Goal: Transaction & Acquisition: Download file/media

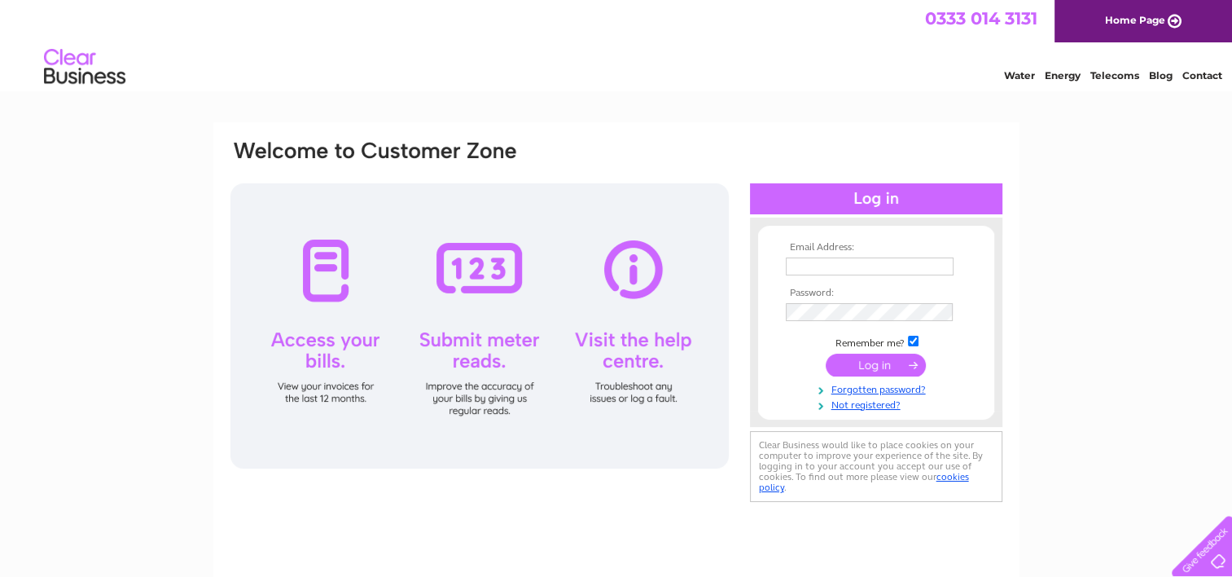
type input "[EMAIL_ADDRESS][DOMAIN_NAME]"
click at [859, 358] on input "submit" at bounding box center [876, 364] width 100 height 23
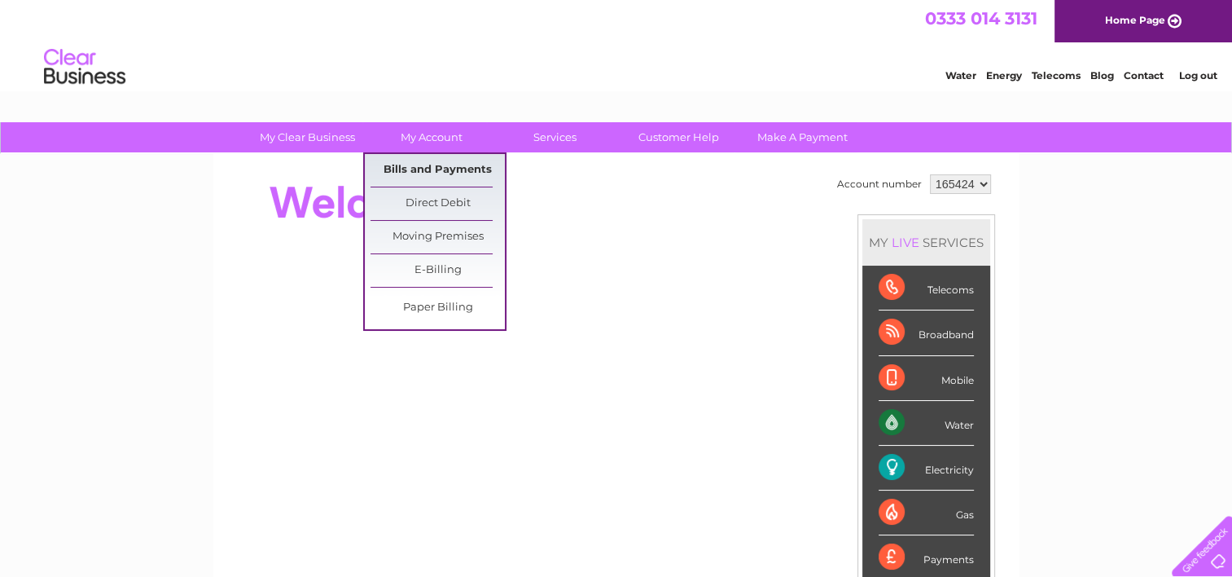
click at [442, 166] on link "Bills and Payments" at bounding box center [438, 170] width 134 height 33
click at [435, 178] on link "Bills and Payments" at bounding box center [438, 170] width 134 height 33
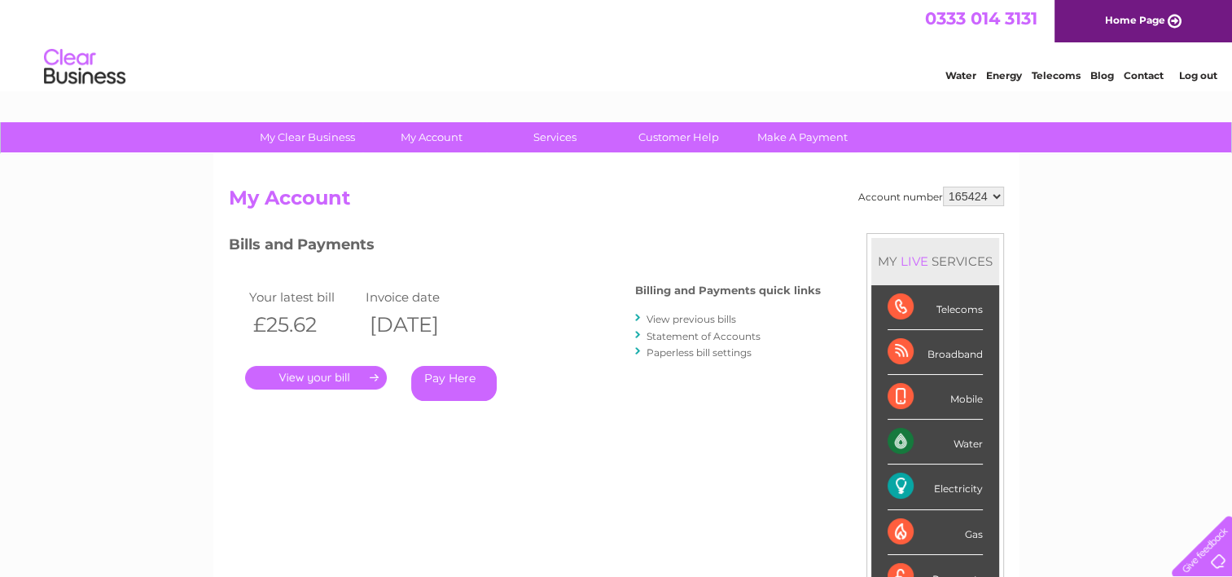
click at [358, 372] on link "." at bounding box center [316, 378] width 142 height 24
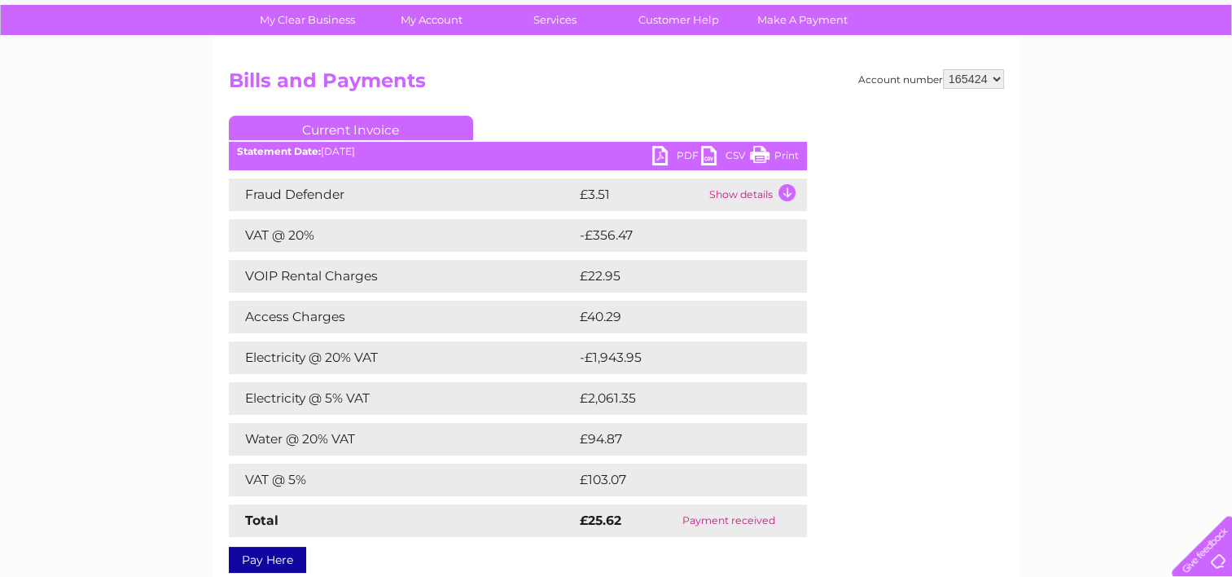
scroll to position [182, 0]
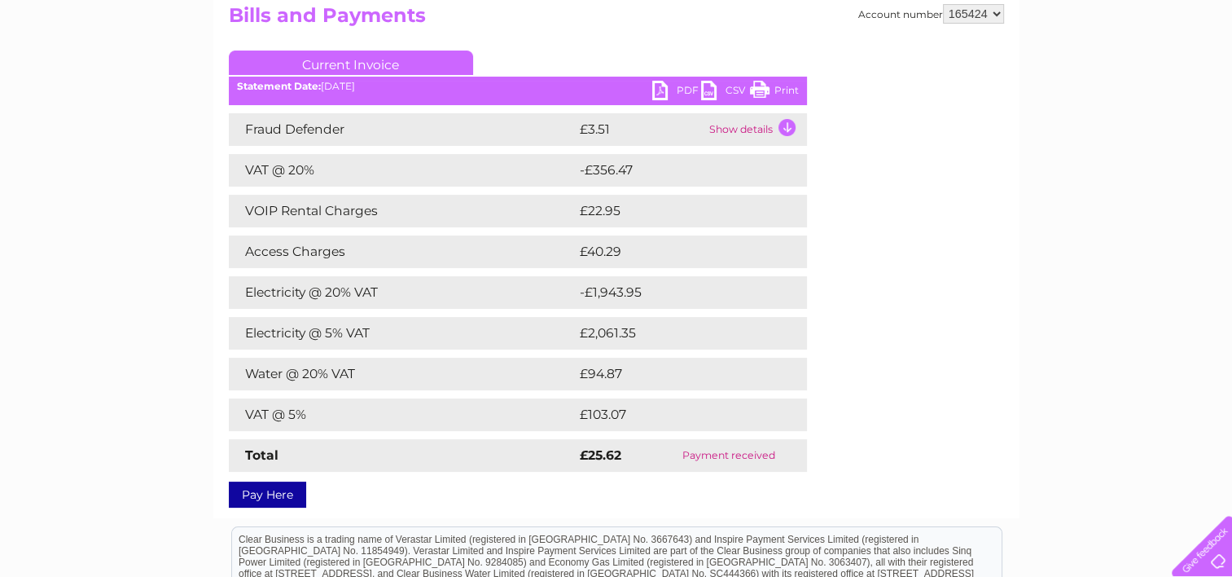
click at [684, 91] on link "PDF" at bounding box center [676, 93] width 49 height 24
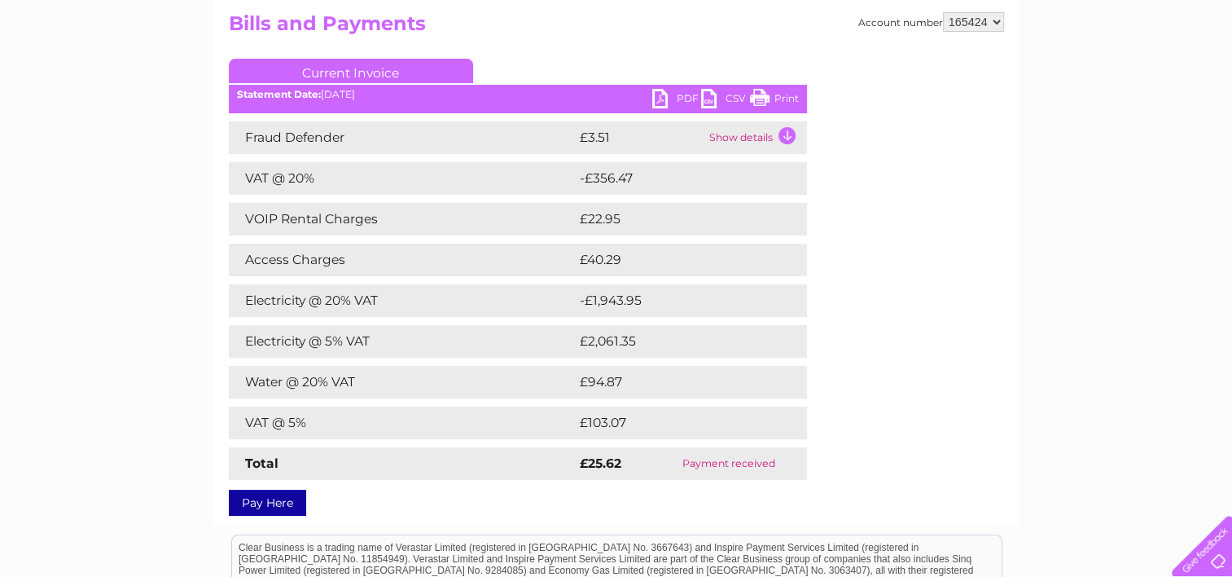
scroll to position [0, 0]
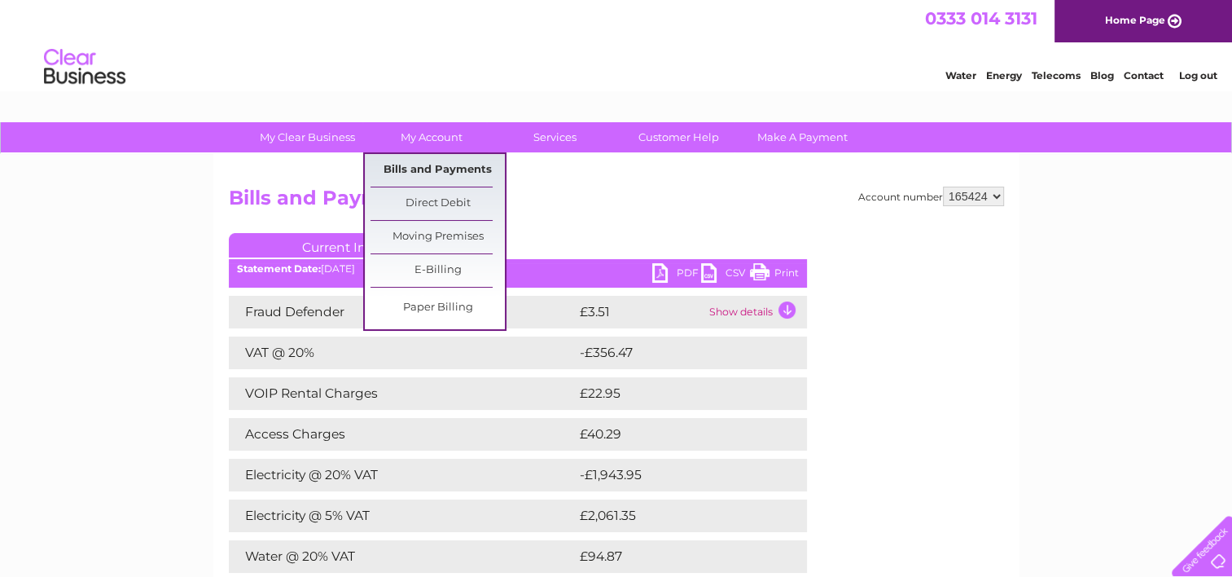
click at [437, 162] on link "Bills and Payments" at bounding box center [438, 170] width 134 height 33
